Goal: Information Seeking & Learning: Get advice/opinions

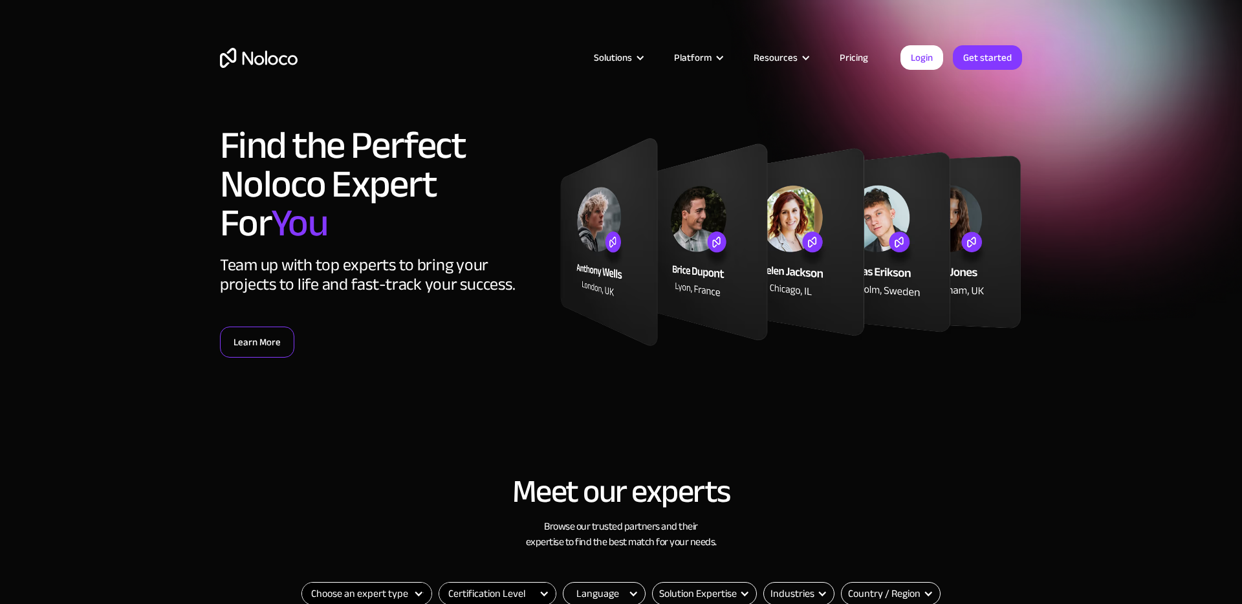
click at [257, 336] on link "Learn More" at bounding box center [257, 342] width 74 height 31
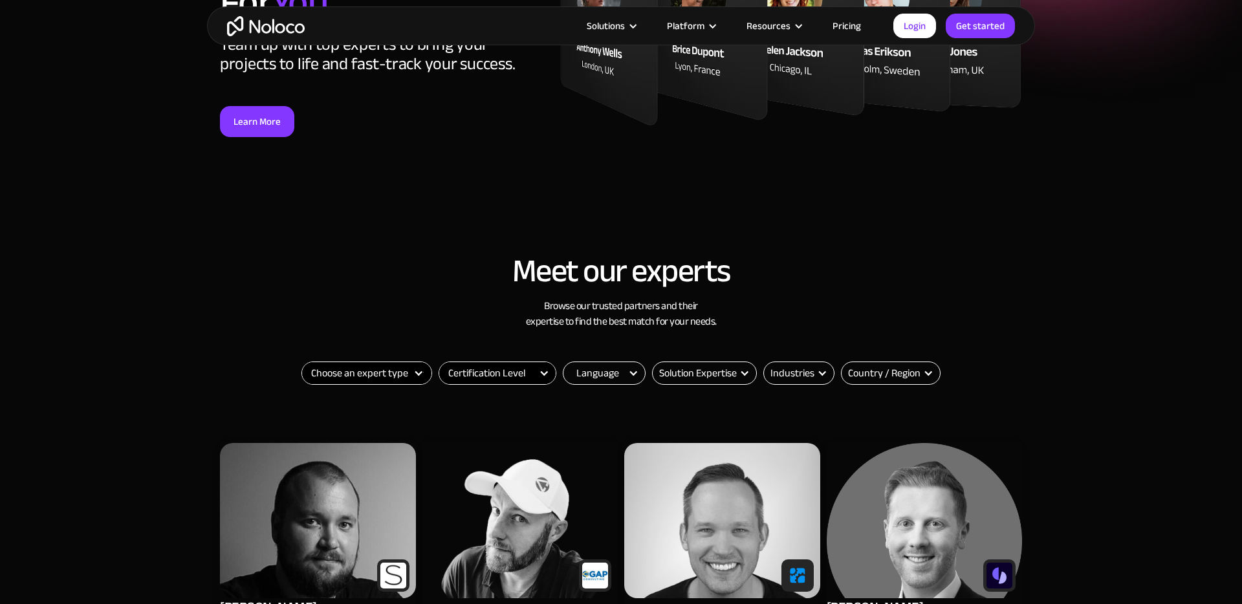
scroll to position [442, 0]
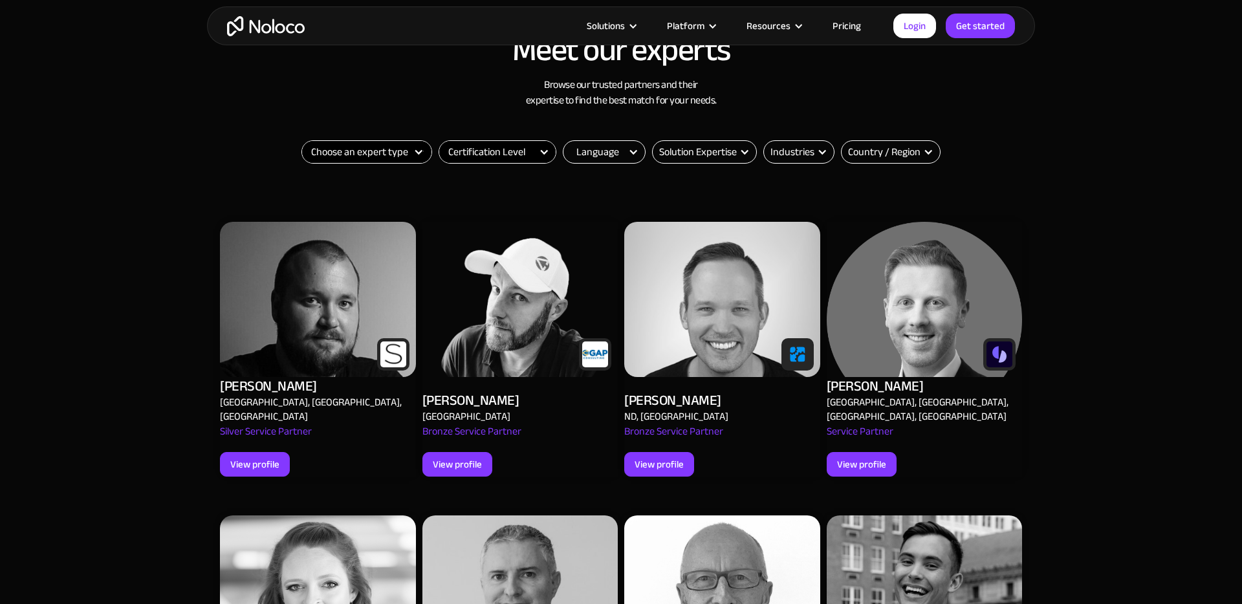
click at [418, 152] on div "Filter" at bounding box center [418, 152] width 10 height 10
click at [420, 152] on div "Filter" at bounding box center [418, 152] width 10 height 10
click at [414, 151] on div "Filter" at bounding box center [418, 152] width 10 height 10
click at [390, 155] on select "Choose an expert type Agency Freelancer" at bounding box center [366, 152] width 129 height 22
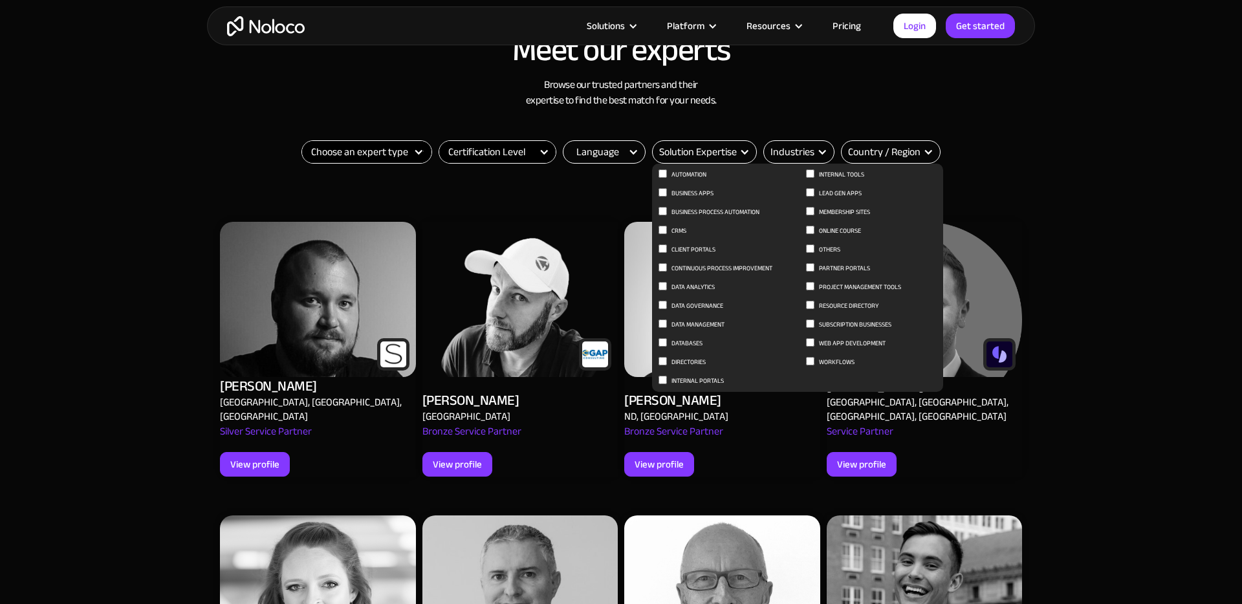
click at [686, 151] on div "Solution Expertise" at bounding box center [698, 152] width 78 height 16
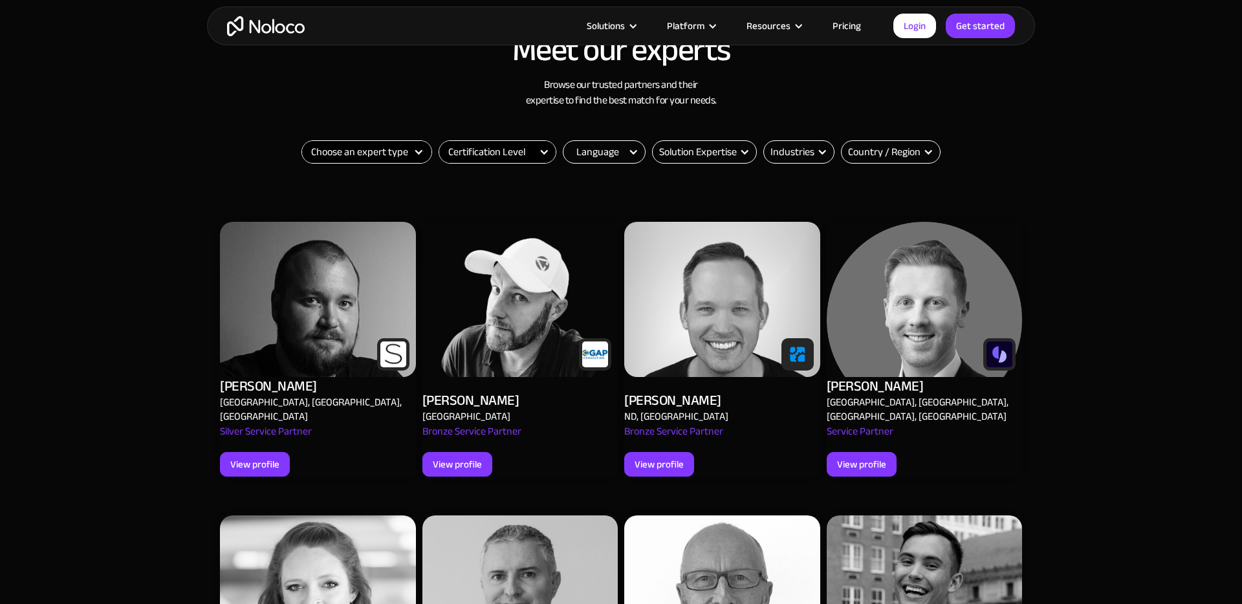
click at [686, 151] on div "Solution Expertise" at bounding box center [698, 152] width 78 height 16
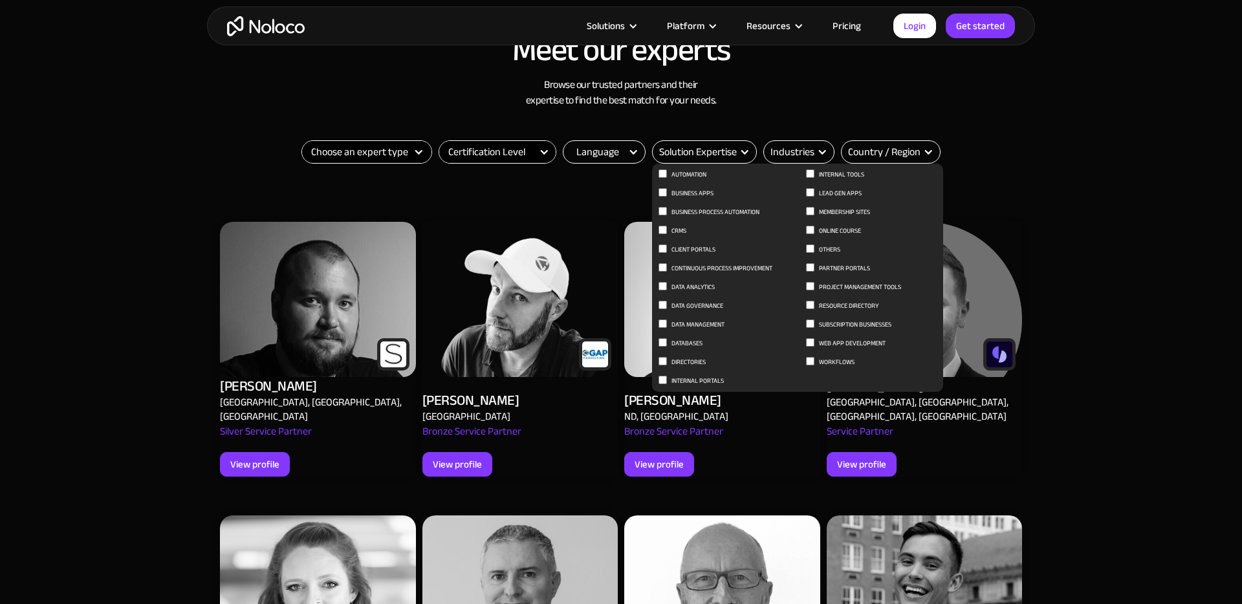
click at [707, 246] on span "Client Portals" at bounding box center [693, 250] width 44 height 16
click at [667, 246] on input "Client Portals" at bounding box center [662, 248] width 8 height 8
checkbox input "true"
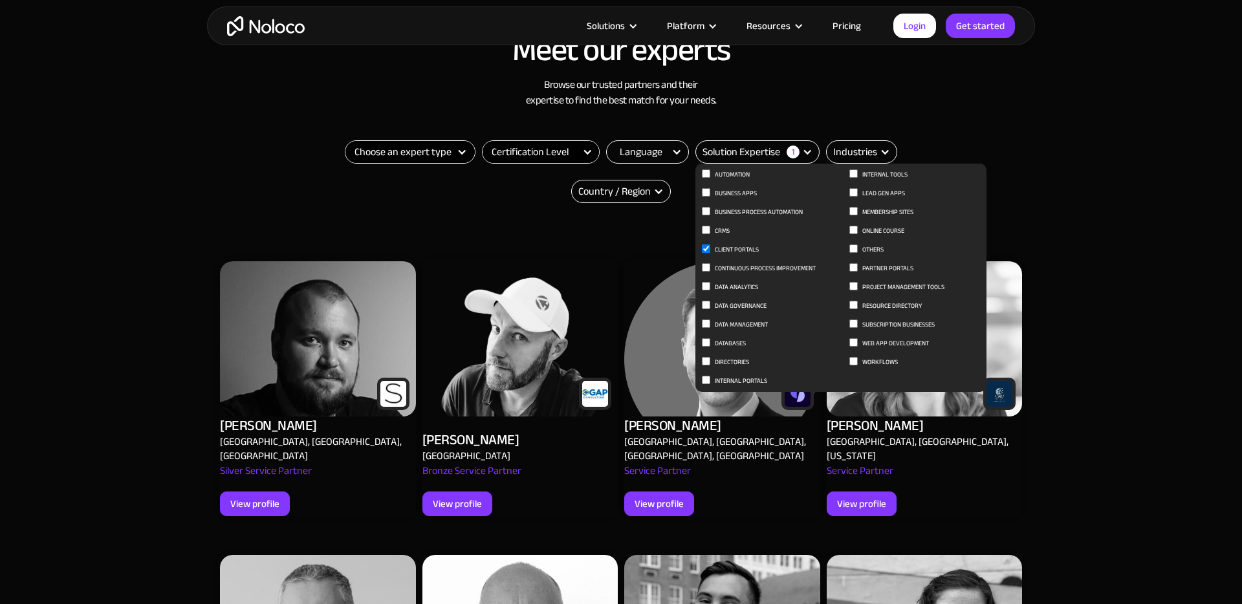
click at [916, 324] on span "Subscription Businesses" at bounding box center [898, 325] width 72 height 16
click at [857, 324] on input "Subscription Businesses" at bounding box center [853, 323] width 8 height 8
checkbox input "true"
click at [878, 361] on span "Workflows" at bounding box center [880, 362] width 36 height 16
click at [857, 361] on input "Workflows" at bounding box center [853, 361] width 8 height 8
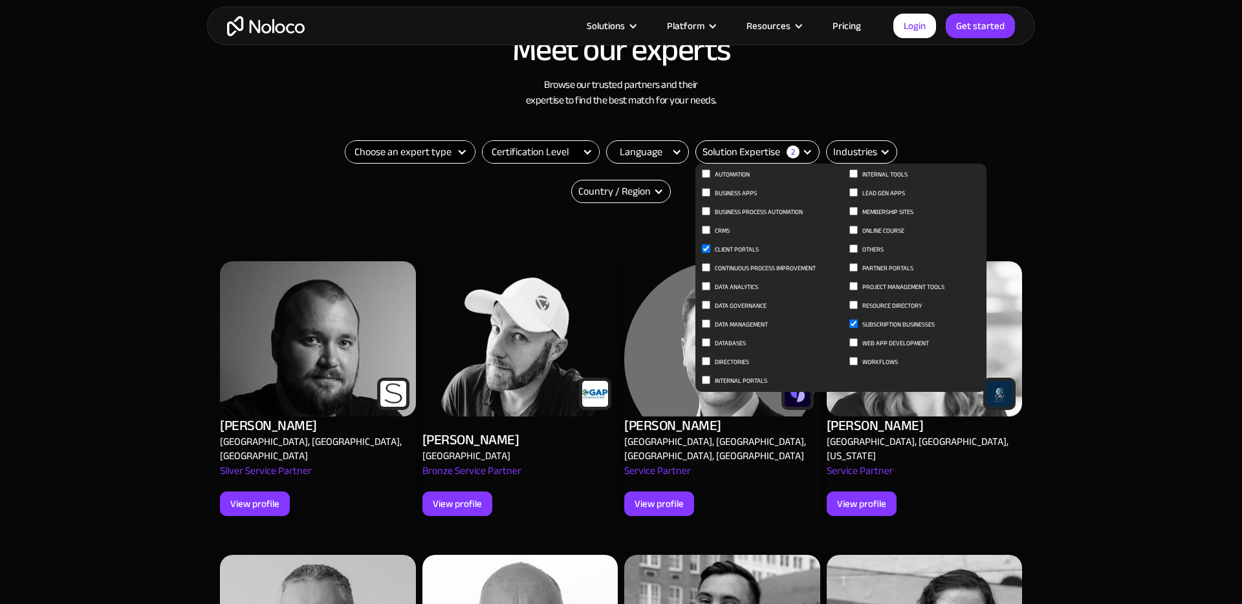
checkbox input "true"
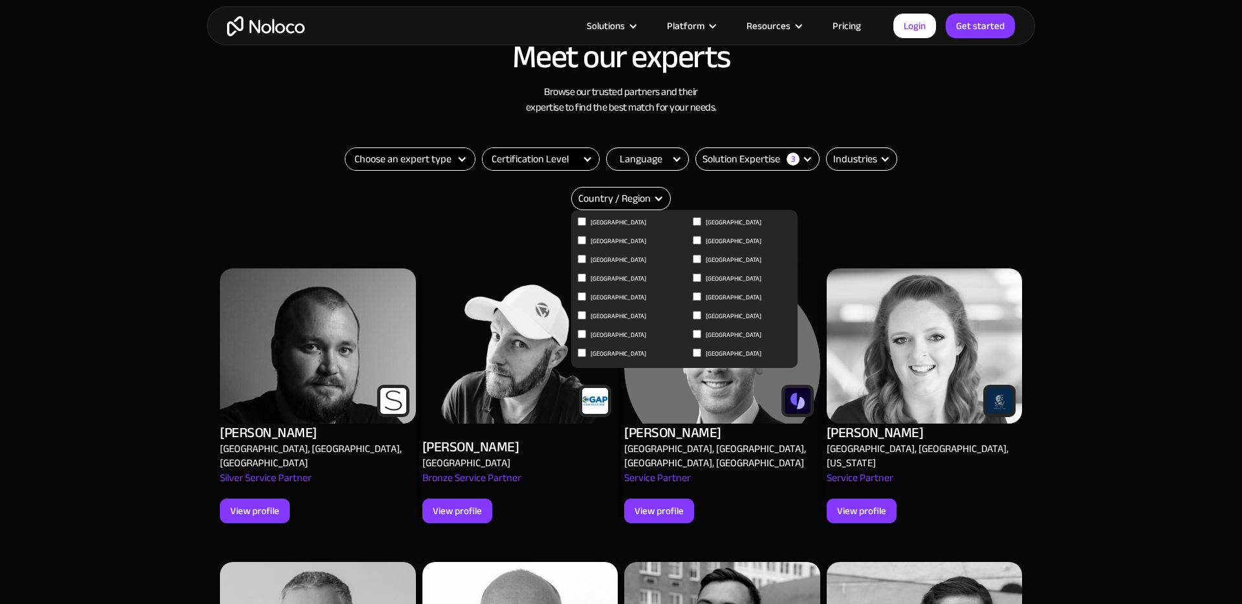
scroll to position [434, 0]
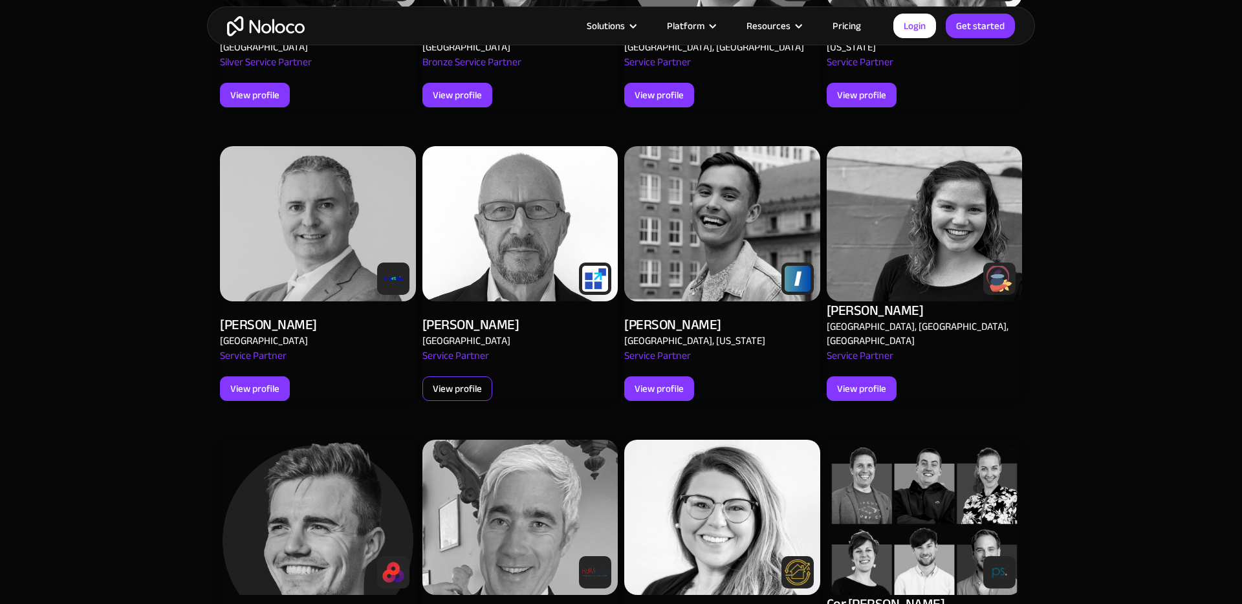
scroll to position [821, 0]
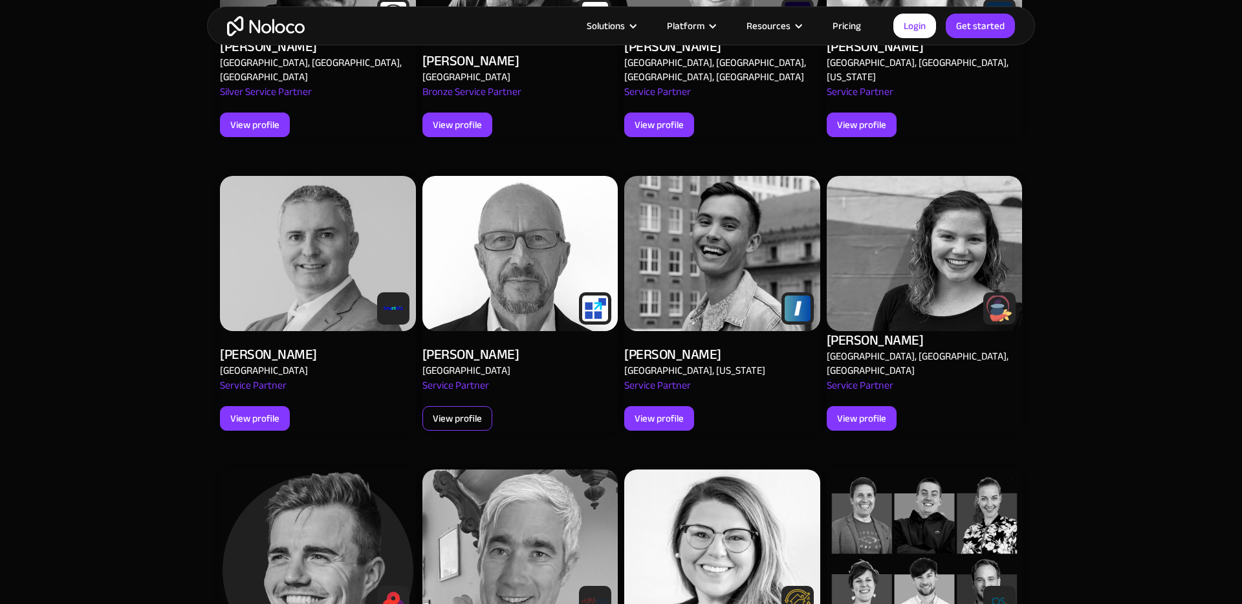
click at [466, 410] on div "View profile" at bounding box center [457, 418] width 49 height 17
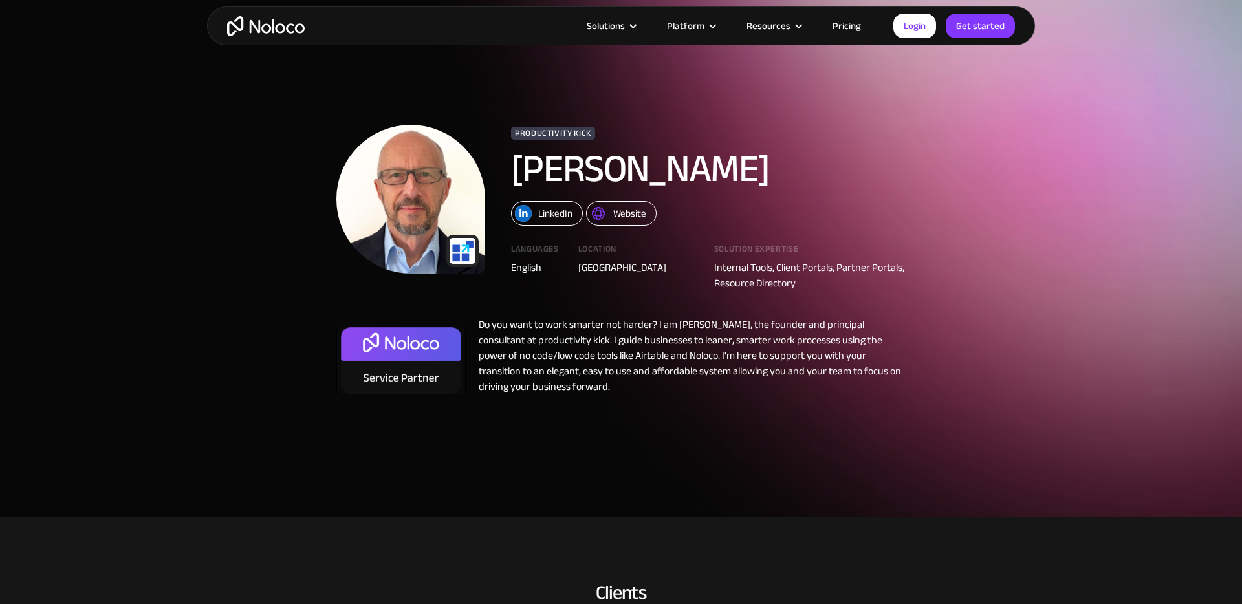
scroll to position [3, 0]
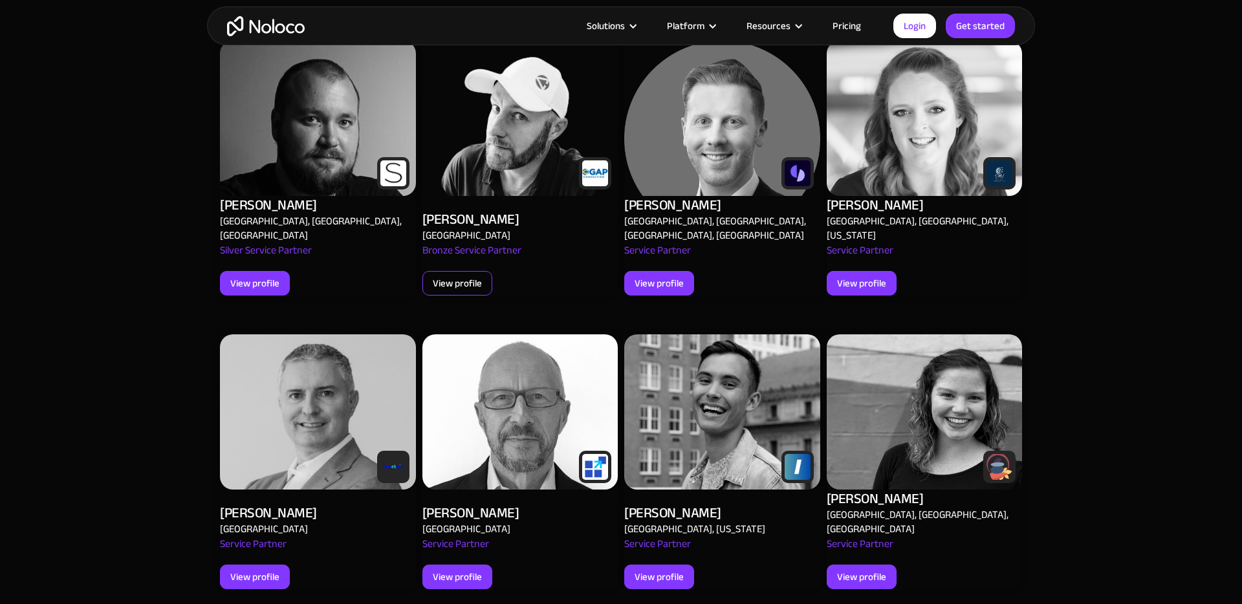
scroll to position [733, 0]
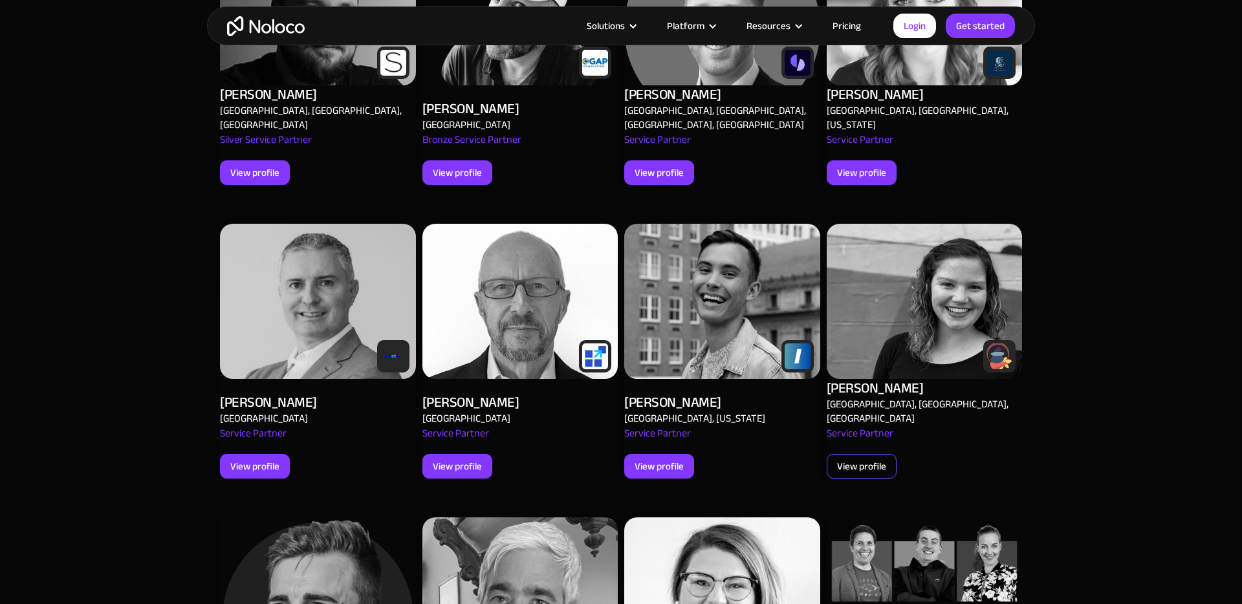
click at [857, 454] on div "View profile" at bounding box center [861, 466] width 70 height 25
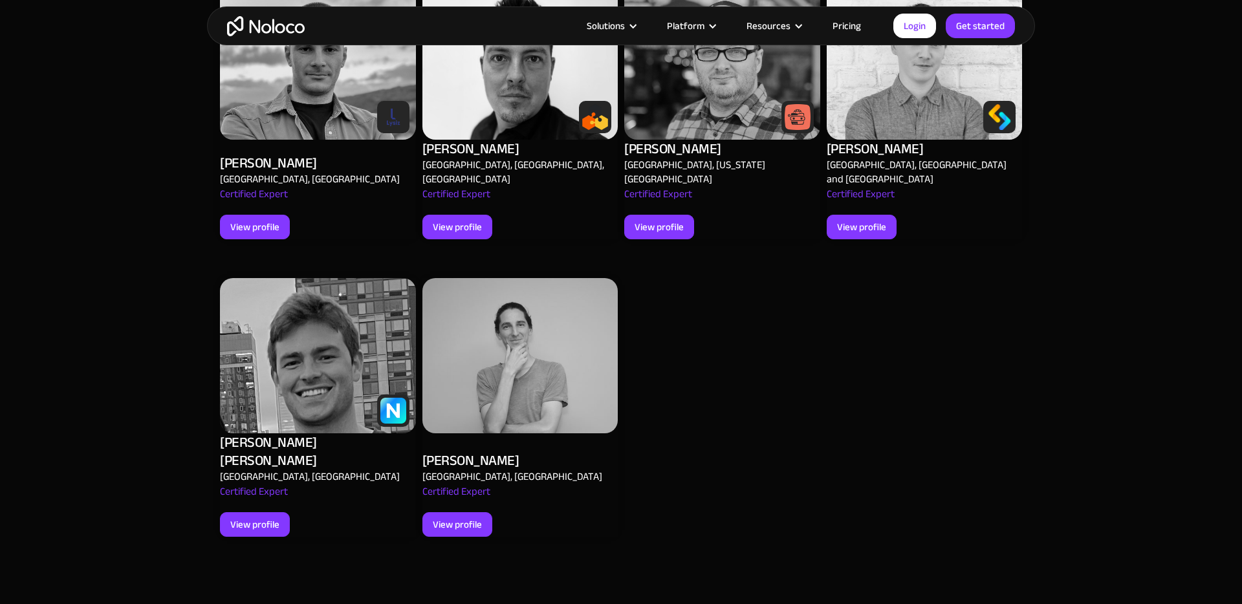
scroll to position [1620, 0]
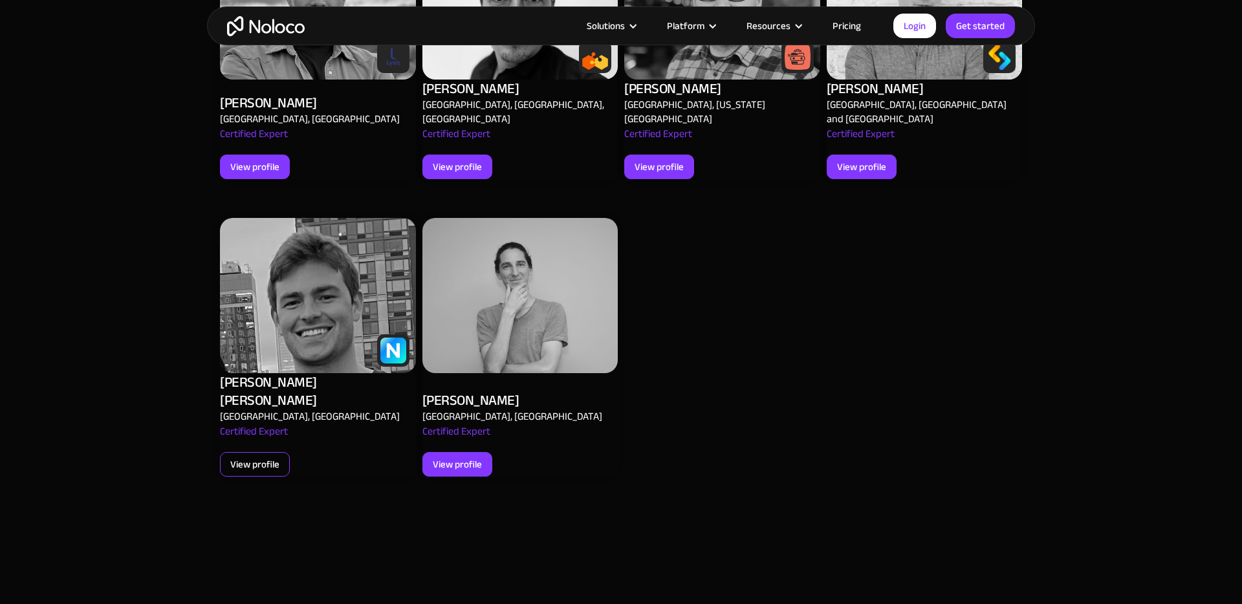
click at [270, 456] on div "View profile" at bounding box center [254, 464] width 49 height 17
click at [469, 456] on div "View profile" at bounding box center [457, 464] width 49 height 17
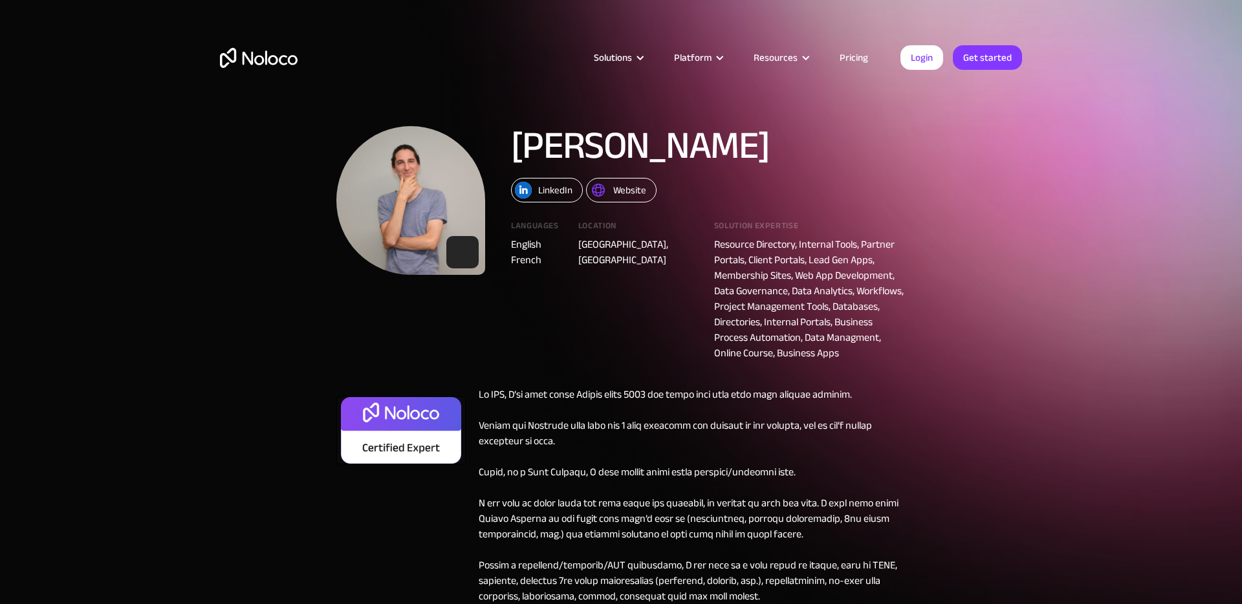
click at [626, 189] on div "Website" at bounding box center [629, 190] width 33 height 17
